Goal: Task Accomplishment & Management: Use online tool/utility

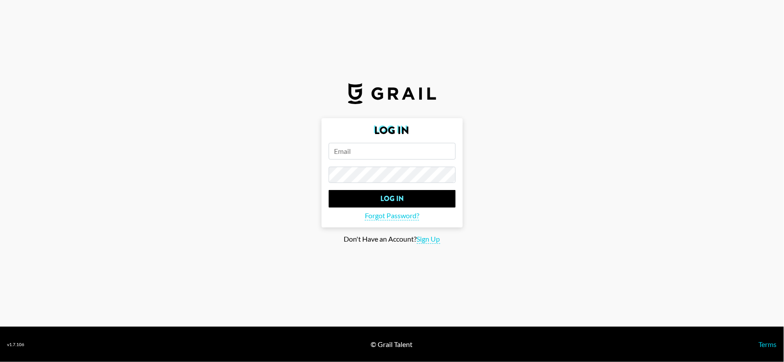
click at [391, 152] on input "email" at bounding box center [392, 151] width 127 height 17
type input "[EMAIL_ADDRESS][PERSON_NAME][DOMAIN_NAME]"
click at [329, 190] on input "Log In" at bounding box center [392, 199] width 127 height 18
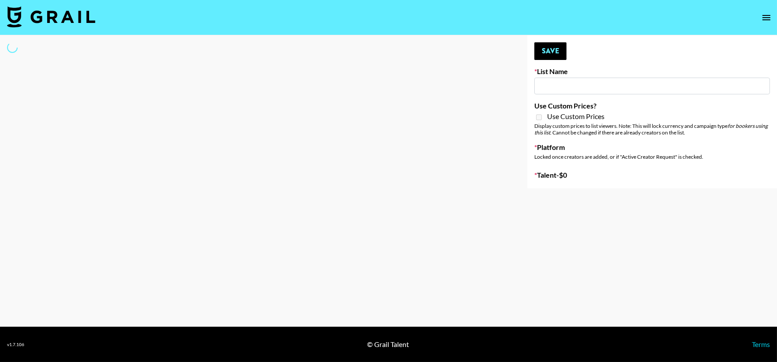
type input "Who Did The Body"
select select "Song"
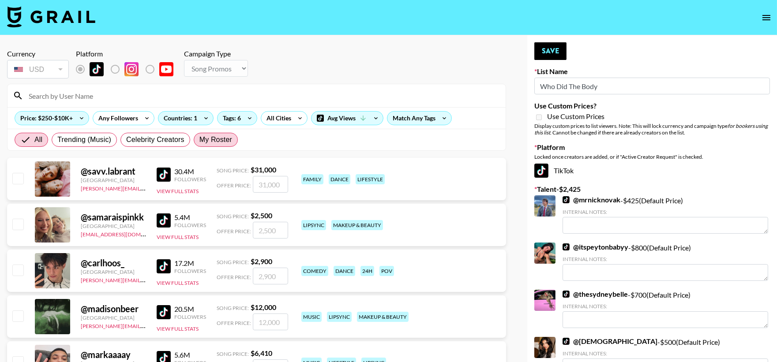
click at [213, 147] on label "My Roster" at bounding box center [216, 140] width 44 height 14
click at [199, 140] on input "My Roster" at bounding box center [199, 140] width 0 height 0
radio input "true"
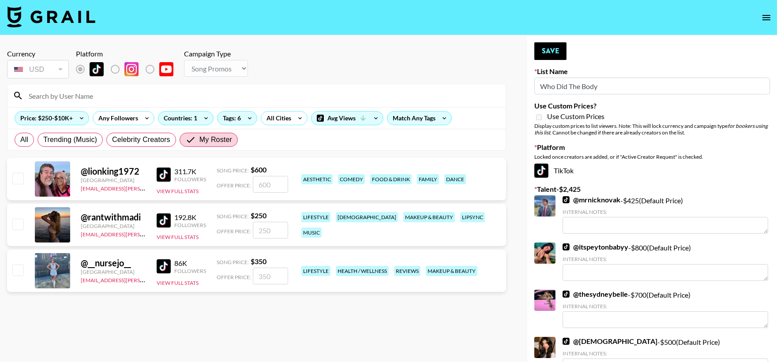
scroll to position [64, 0]
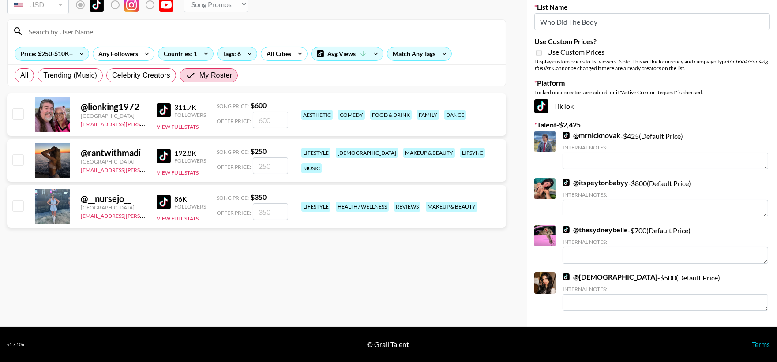
radio input "true"
